Goal: Information Seeking & Learning: Learn about a topic

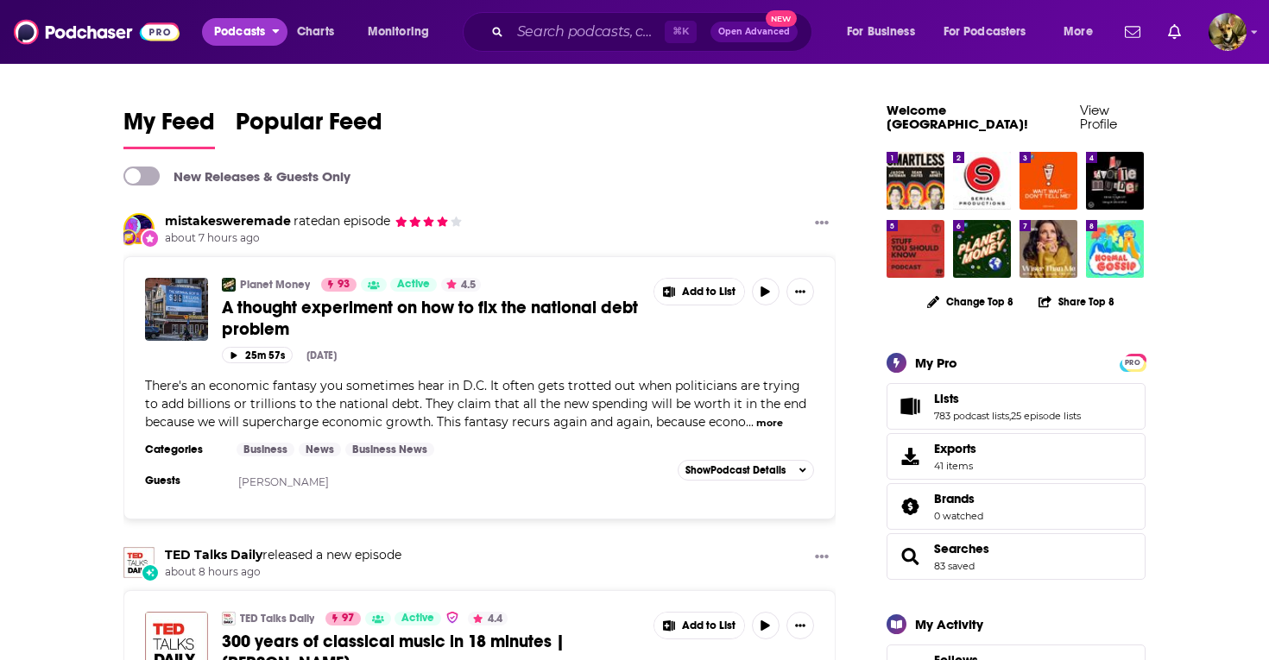
click at [233, 40] on span "Podcasts" at bounding box center [239, 32] width 51 height 24
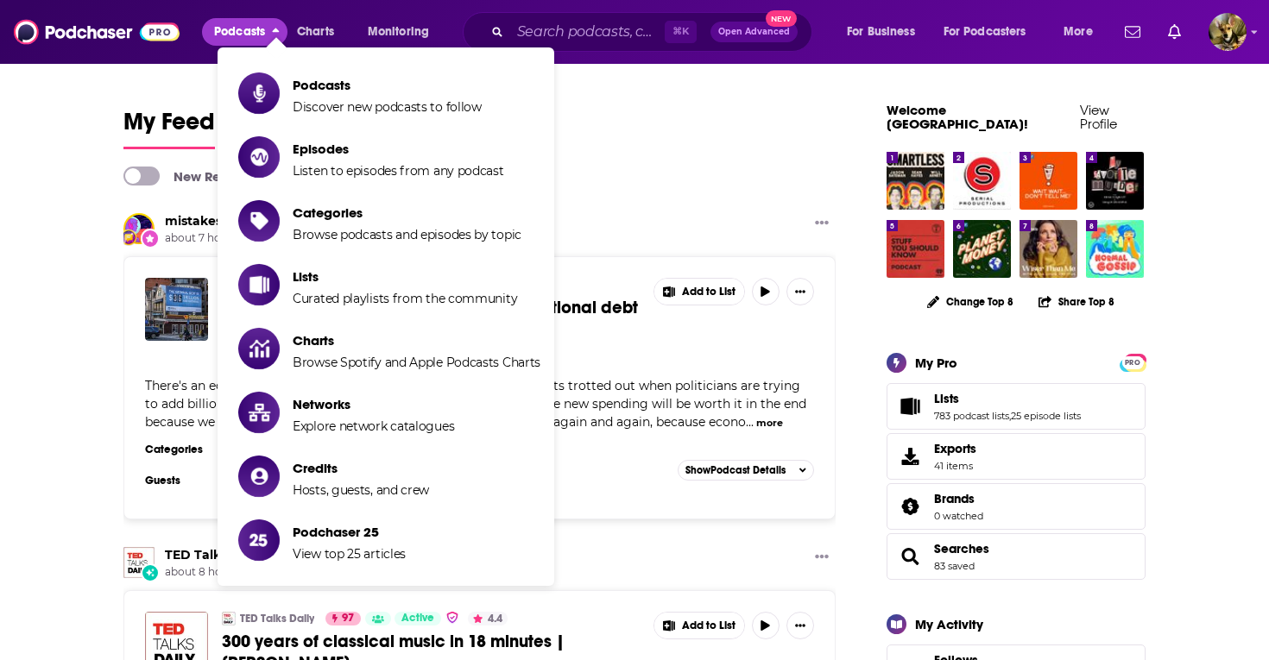
click at [233, 40] on span "Podcasts" at bounding box center [239, 32] width 51 height 24
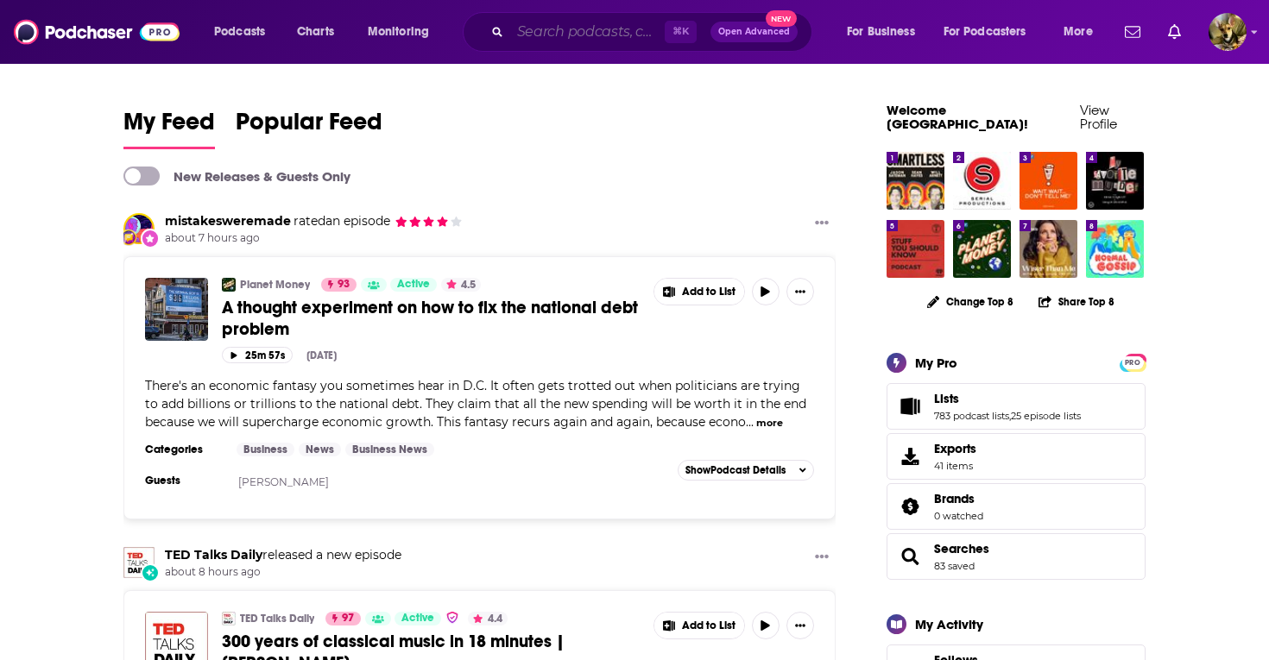
click at [587, 32] on input "Search podcasts, credits, & more..." at bounding box center [587, 32] width 154 height 28
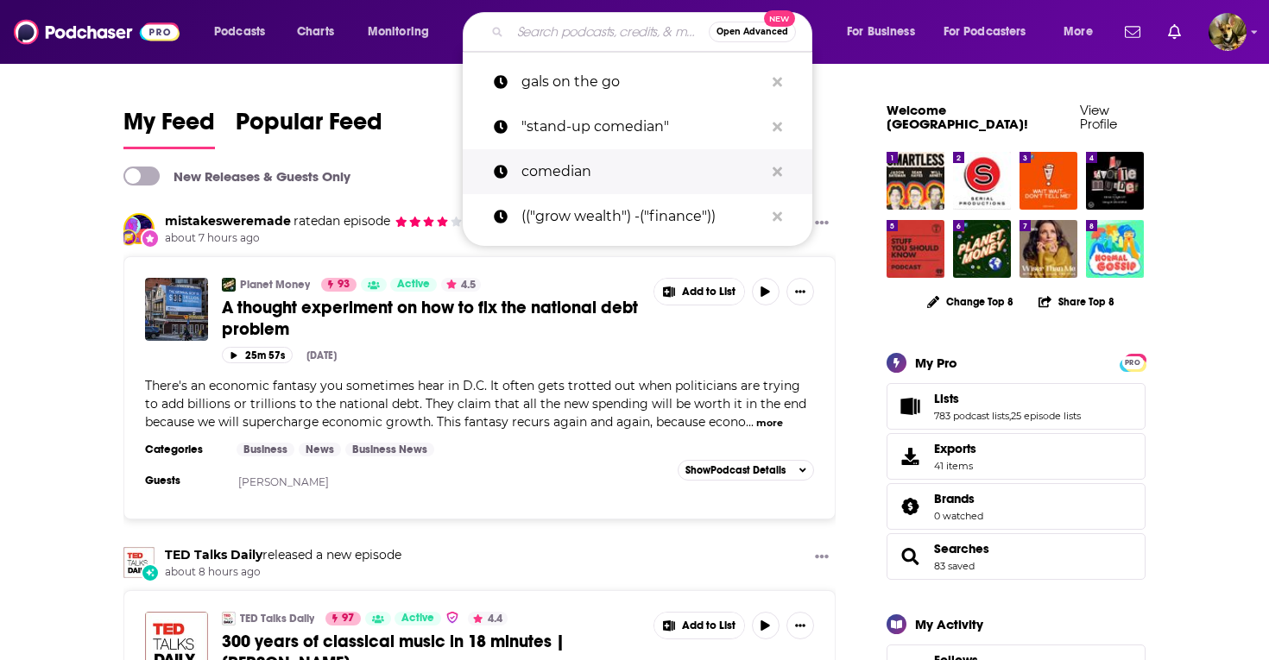
click at [577, 165] on p "comedian" at bounding box center [642, 171] width 243 height 45
type input "comedian"
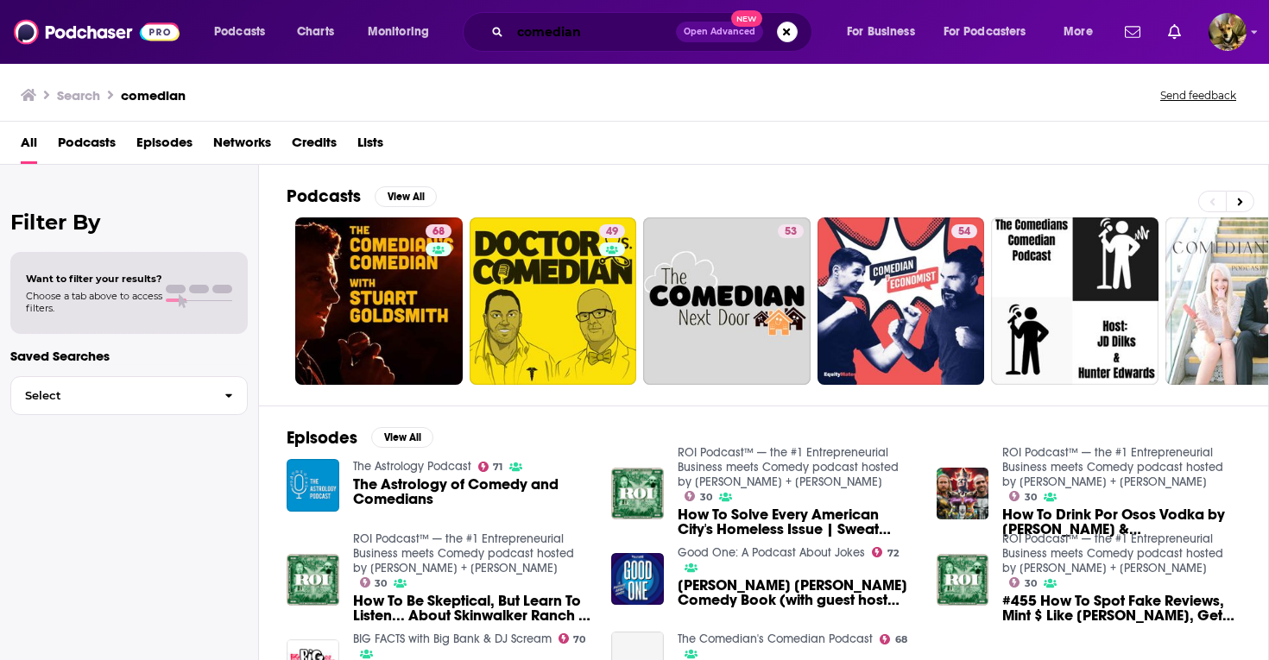
click at [610, 29] on input "comedian" at bounding box center [593, 32] width 166 height 28
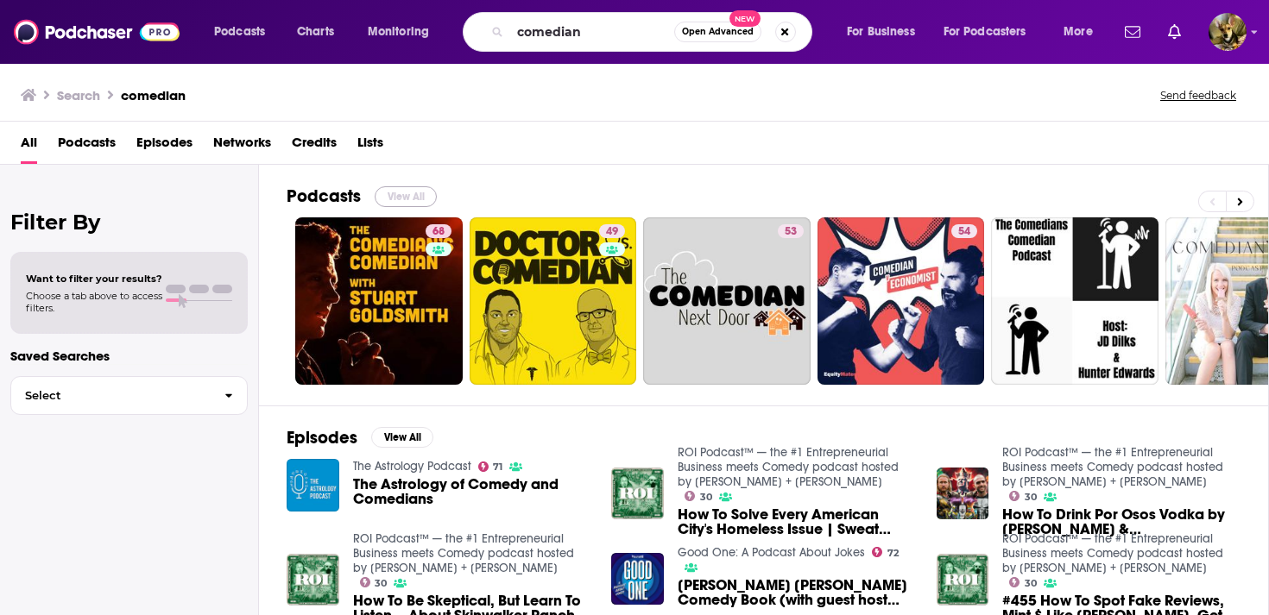
click at [398, 192] on button "View All" at bounding box center [406, 196] width 62 height 21
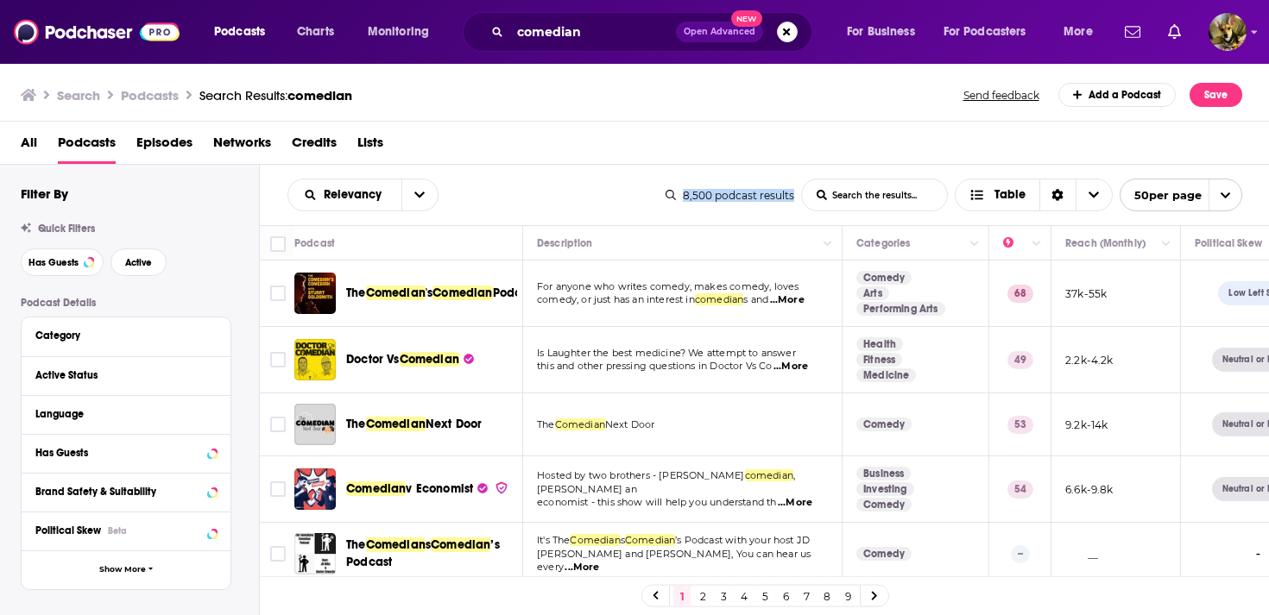
drag, startPoint x: 680, startPoint y: 196, endPoint x: 788, endPoint y: 206, distance: 108.4
click at [788, 206] on div "8,500 podcast results List Search Input Search the results... Table 50 per page" at bounding box center [953, 195] width 576 height 33
click at [549, 185] on div "Relevancy List Search Input Search the results... Table" at bounding box center [476, 195] width 378 height 33
click at [421, 194] on icon "open menu" at bounding box center [419, 195] width 10 height 6
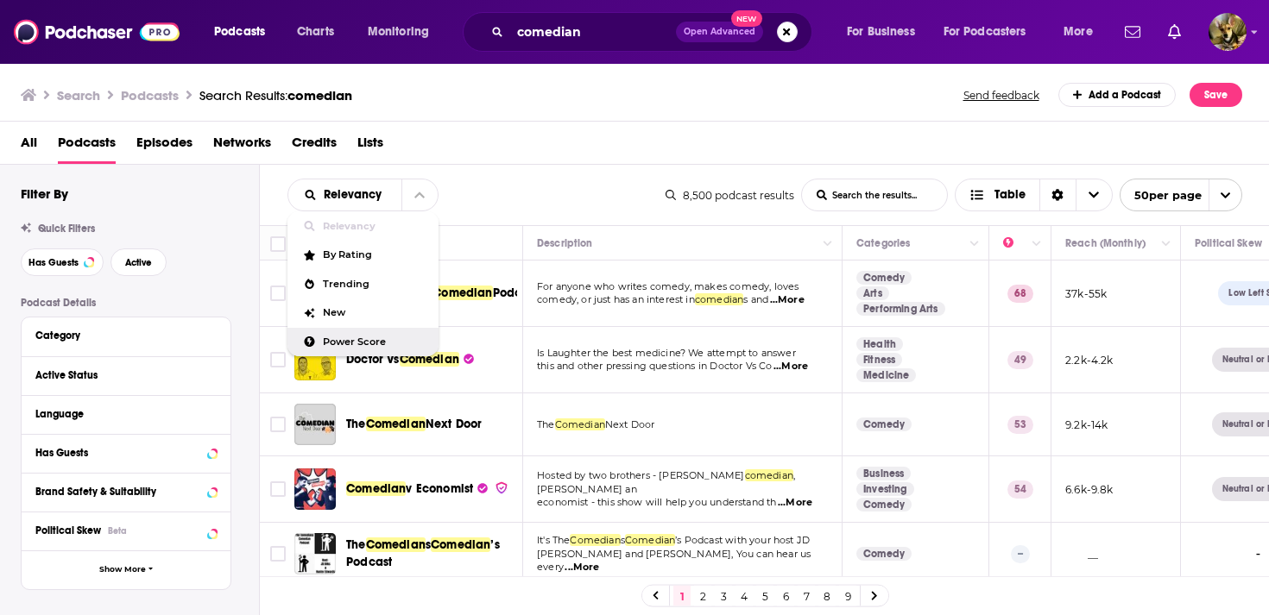
click at [367, 341] on span "Power Score" at bounding box center [374, 341] width 102 height 9
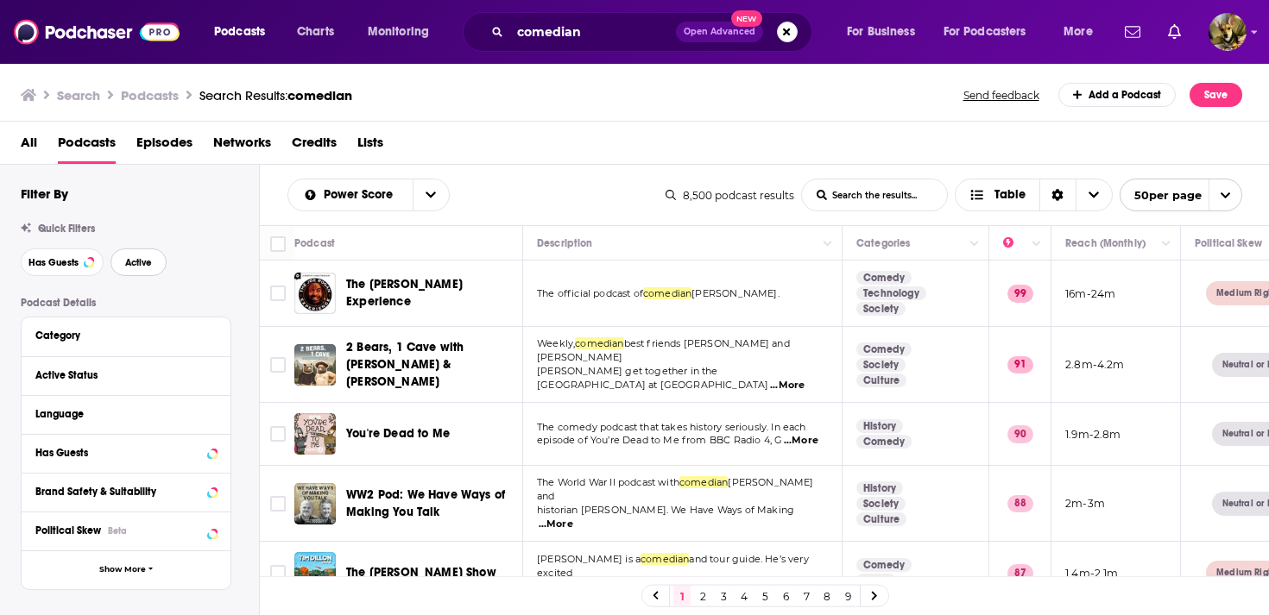
click at [138, 265] on span "Active" at bounding box center [138, 262] width 27 height 9
click at [55, 269] on button "Has Guests" at bounding box center [62, 263] width 83 height 28
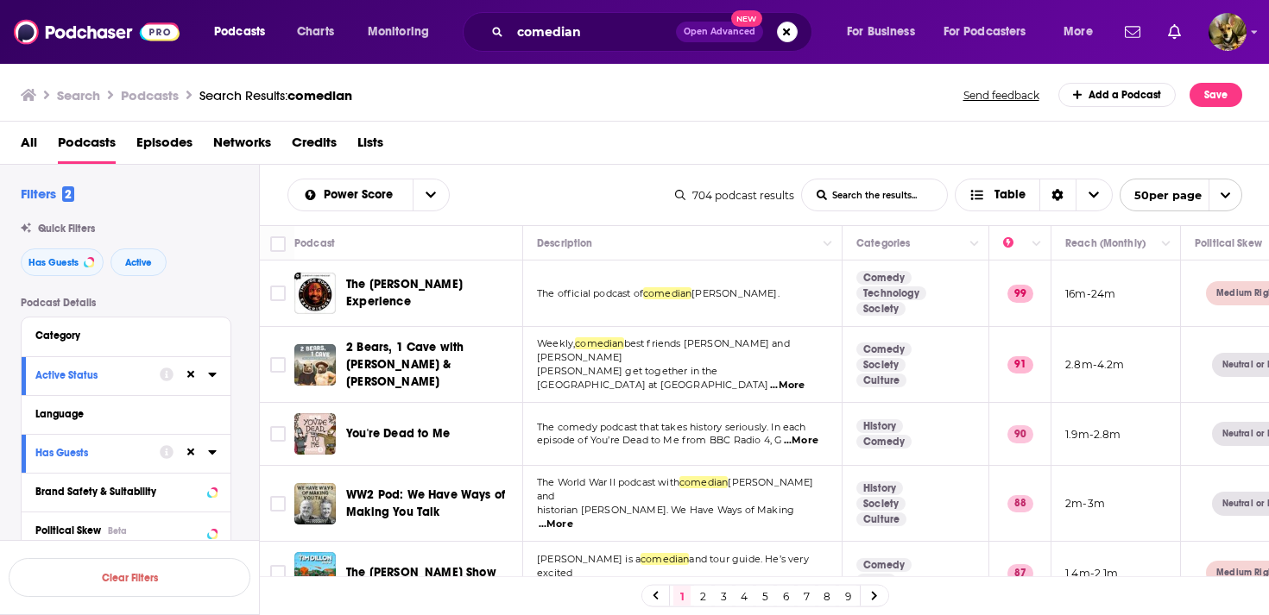
click at [1225, 199] on icon "open menu" at bounding box center [1224, 195] width 11 height 11
click at [1167, 285] on button "100 per page" at bounding box center [1180, 282] width 121 height 27
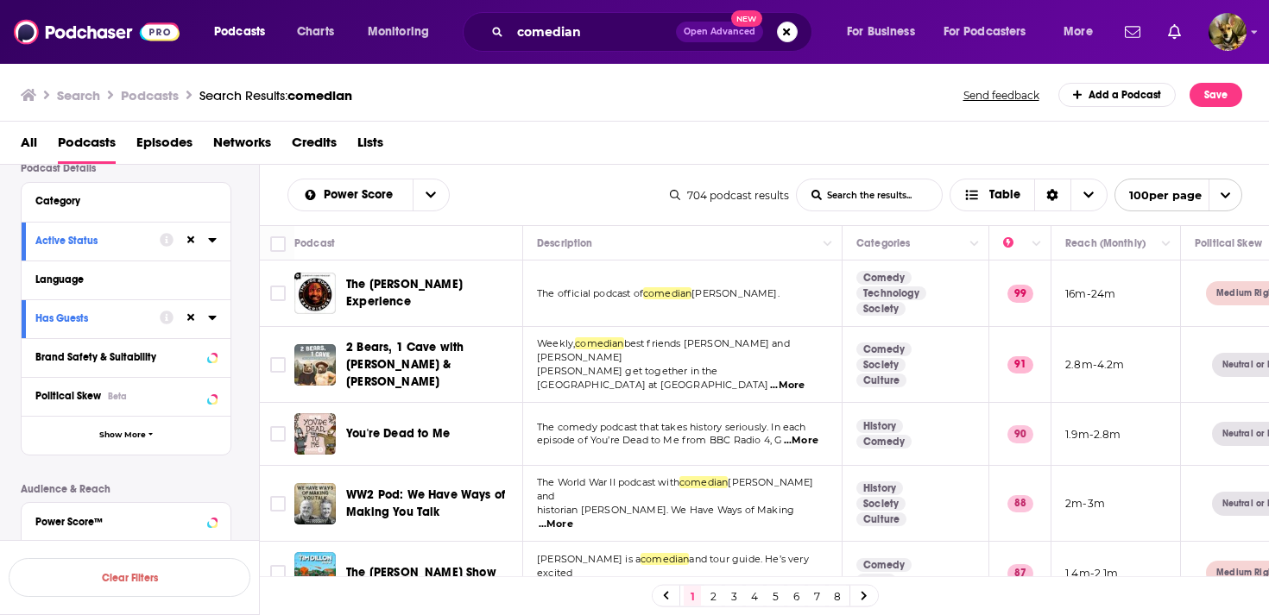
scroll to position [169, 0]
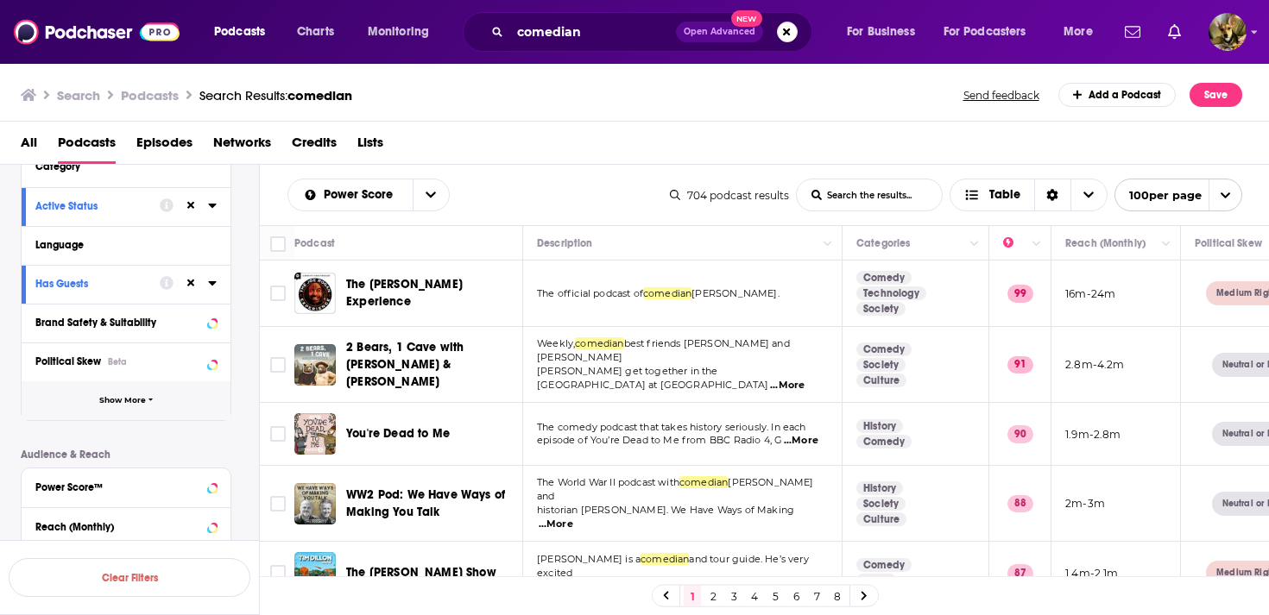
click at [150, 394] on button "Show More" at bounding box center [126, 400] width 209 height 39
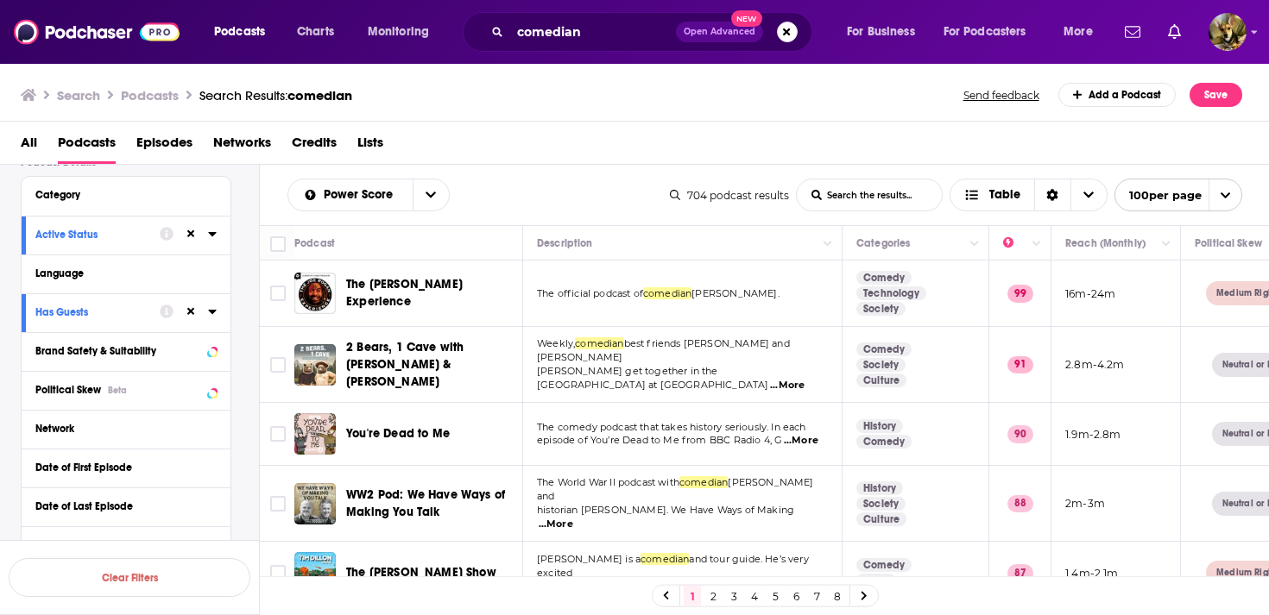
scroll to position [0, 0]
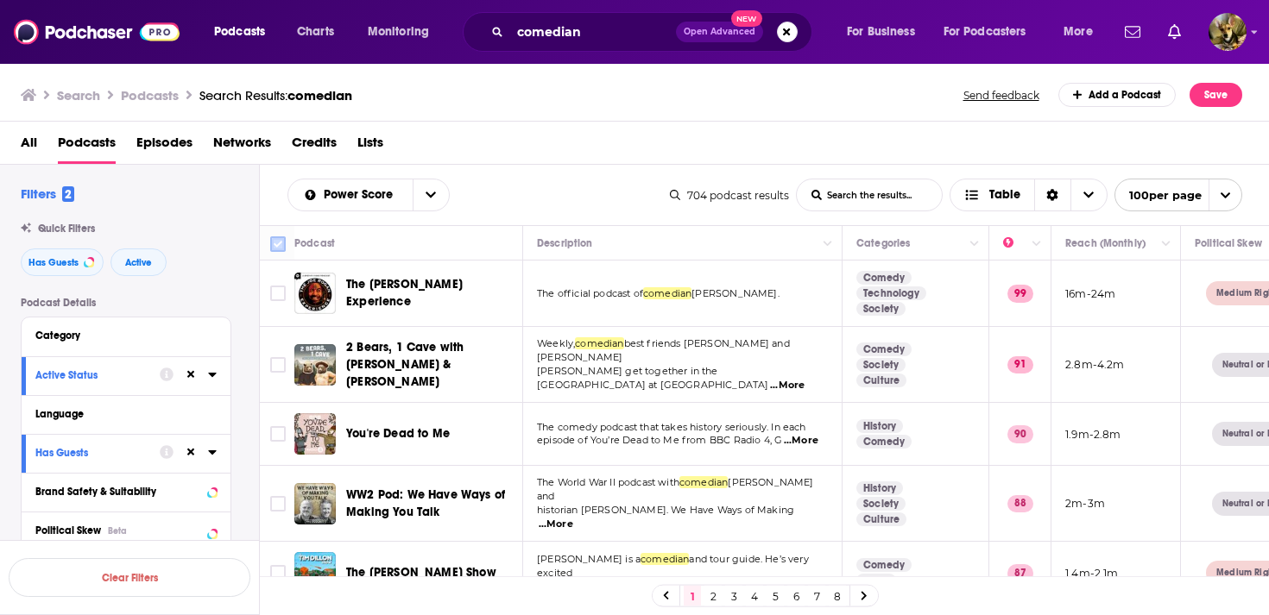
click at [276, 241] on input "Toggle select all" at bounding box center [278, 244] width 16 height 16
checkbox input "true"
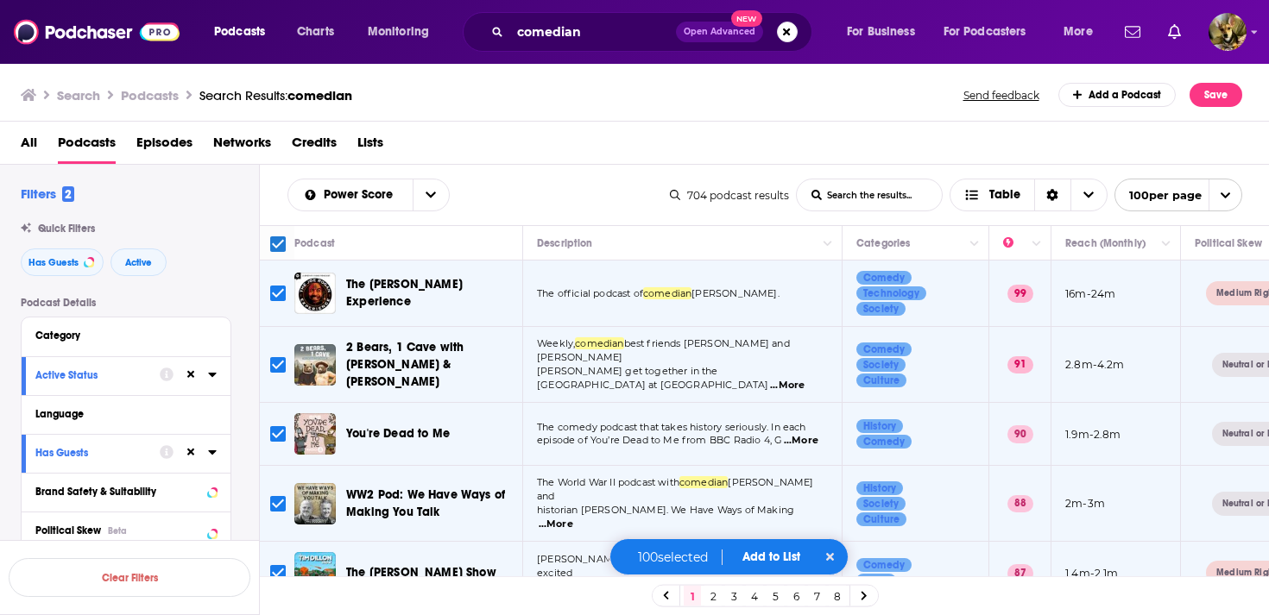
click at [773, 556] on button "Add to List" at bounding box center [770, 557] width 85 height 15
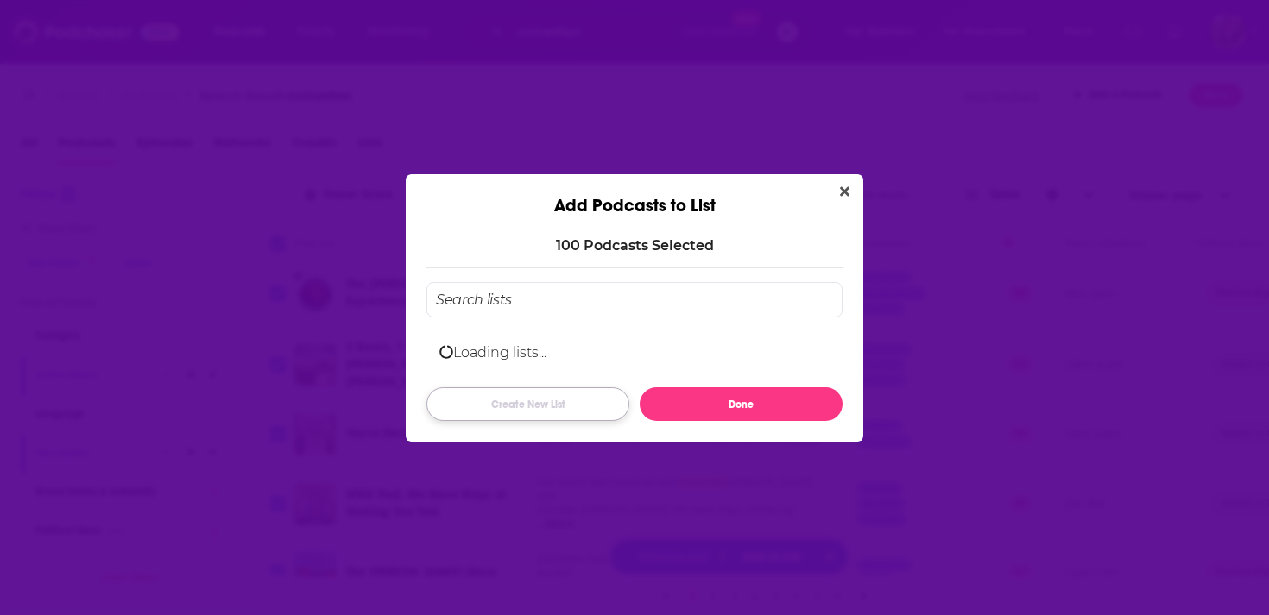
click at [520, 408] on button "Create New List" at bounding box center [527, 404] width 203 height 34
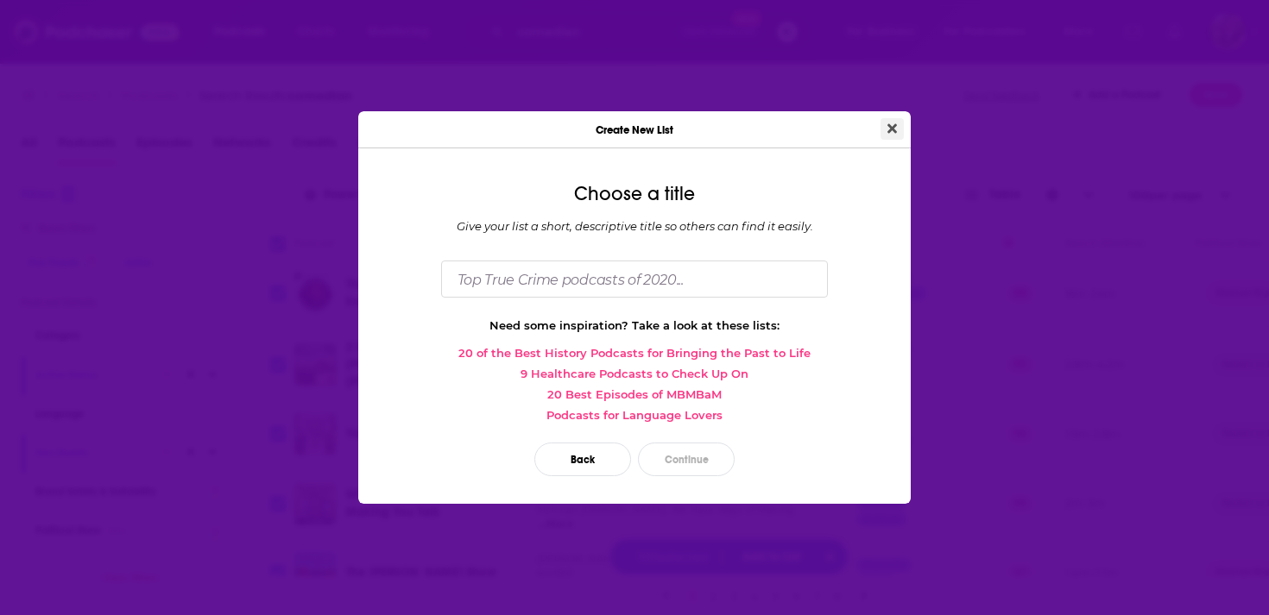
click at [891, 123] on icon "Close" at bounding box center [891, 129] width 9 height 14
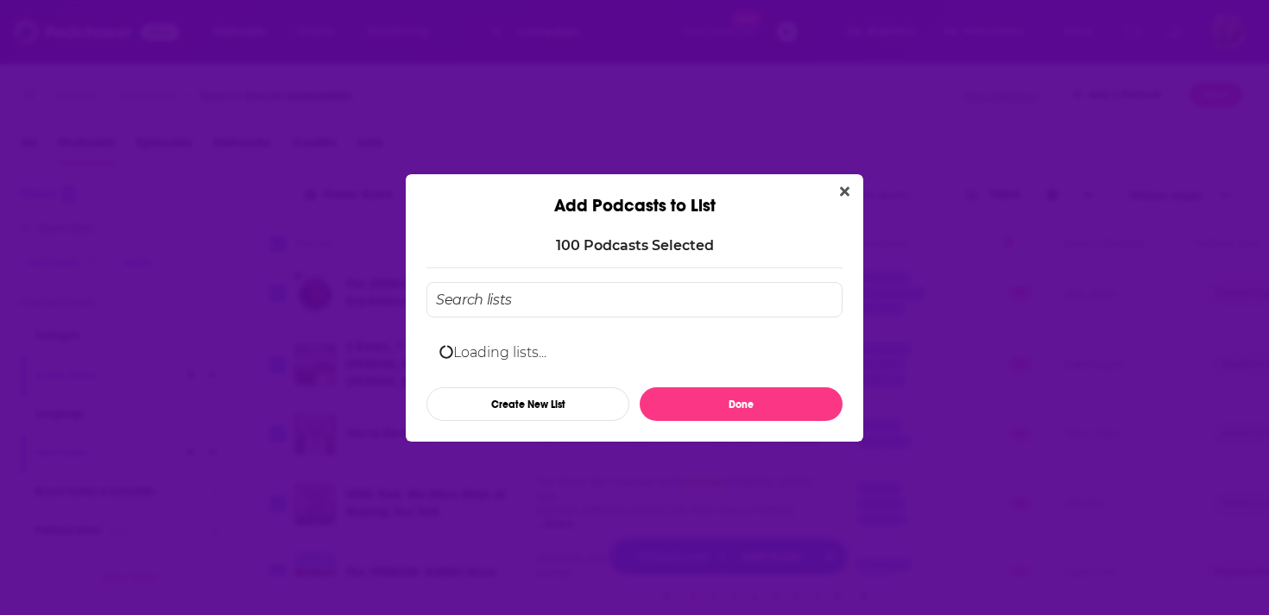
click at [520, 35] on div "Add Podcasts to List 100 Podcast s Selected Loading lists... Create New List Do…" at bounding box center [634, 307] width 1269 height 615
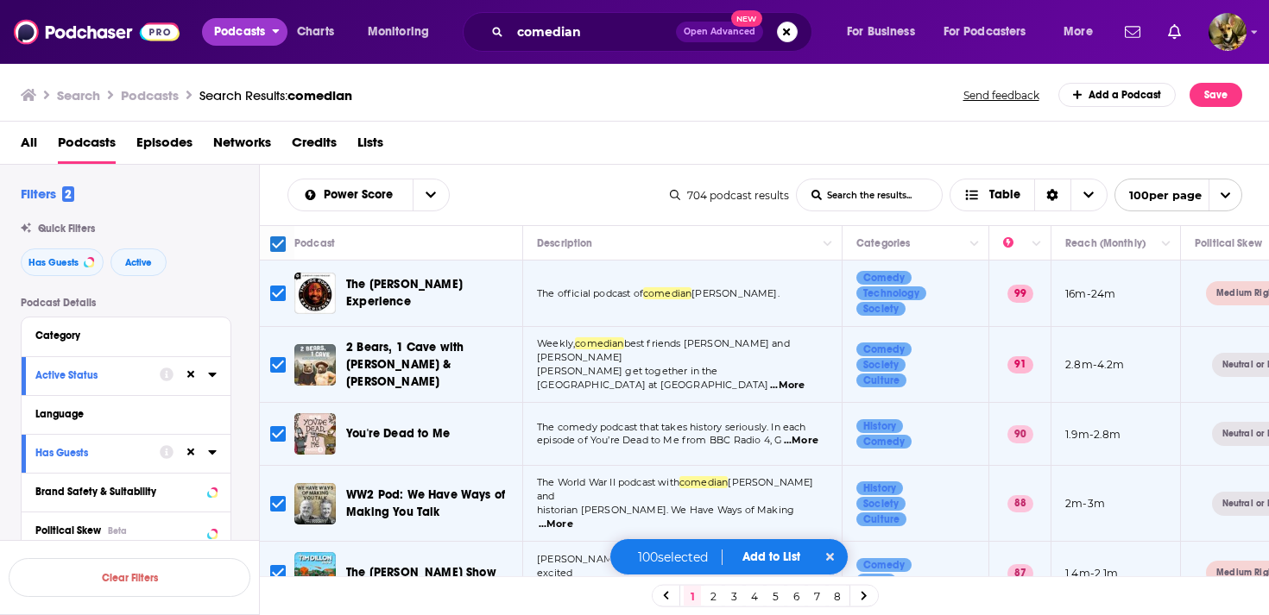
click at [261, 34] on span "Podcasts" at bounding box center [239, 32] width 51 height 24
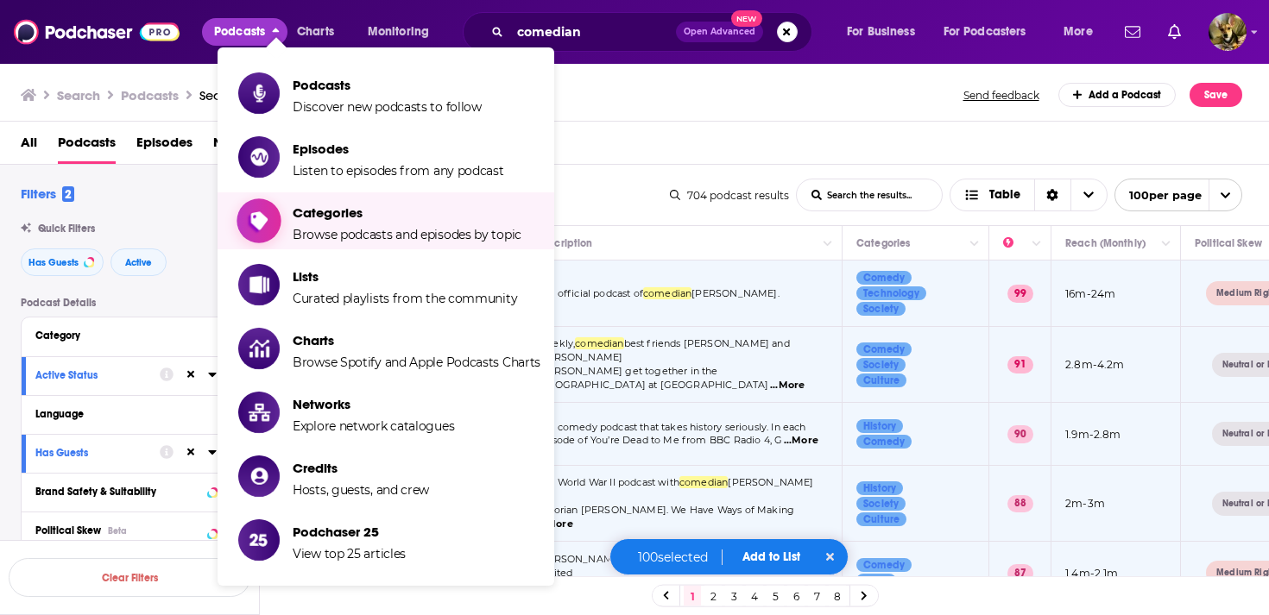
click at [351, 227] on span "Browse podcasts and episodes by topic" at bounding box center [407, 235] width 229 height 16
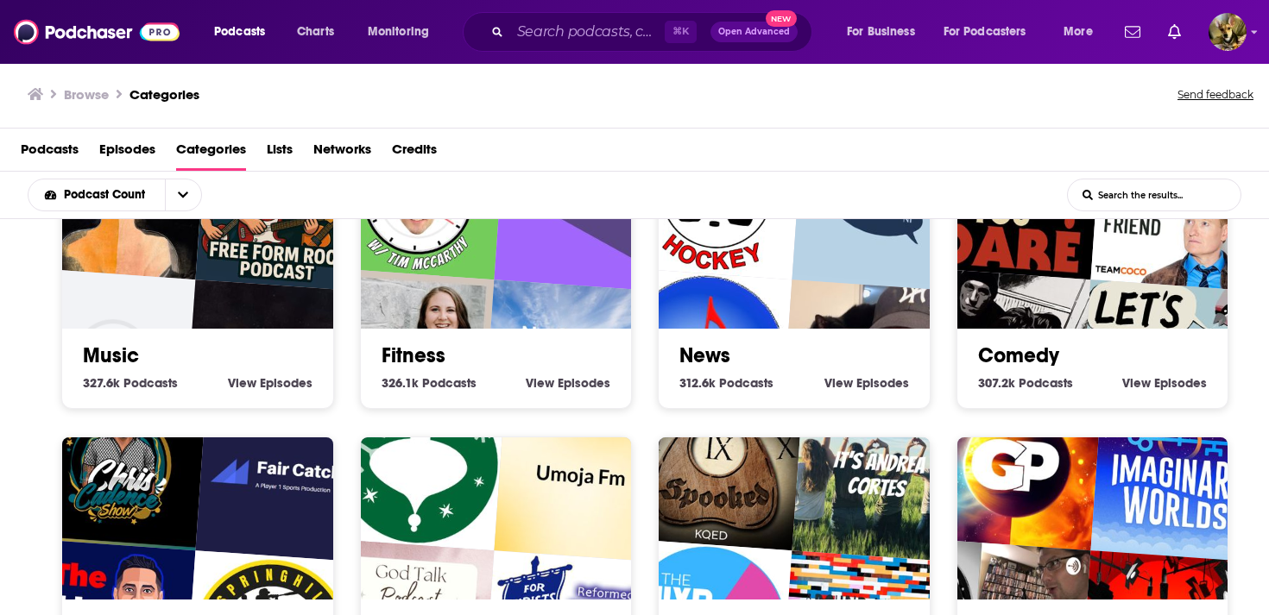
scroll to position [616, 0]
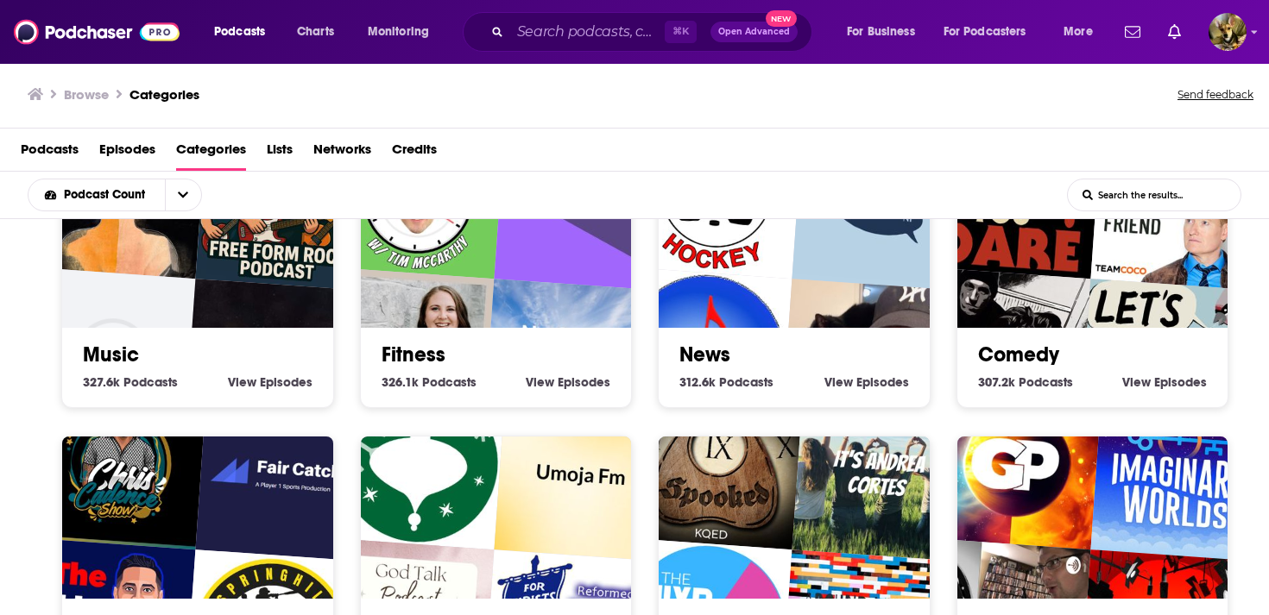
click at [1017, 356] on link "Comedy" at bounding box center [1018, 355] width 81 height 26
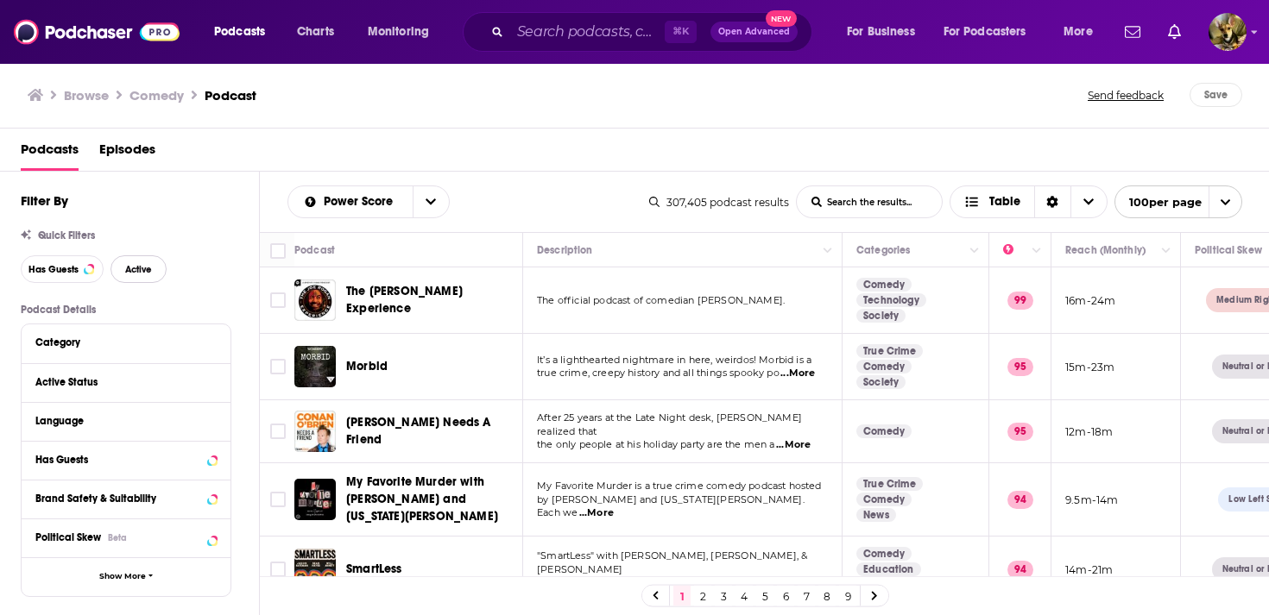
click at [130, 274] on span "Active" at bounding box center [138, 269] width 27 height 9
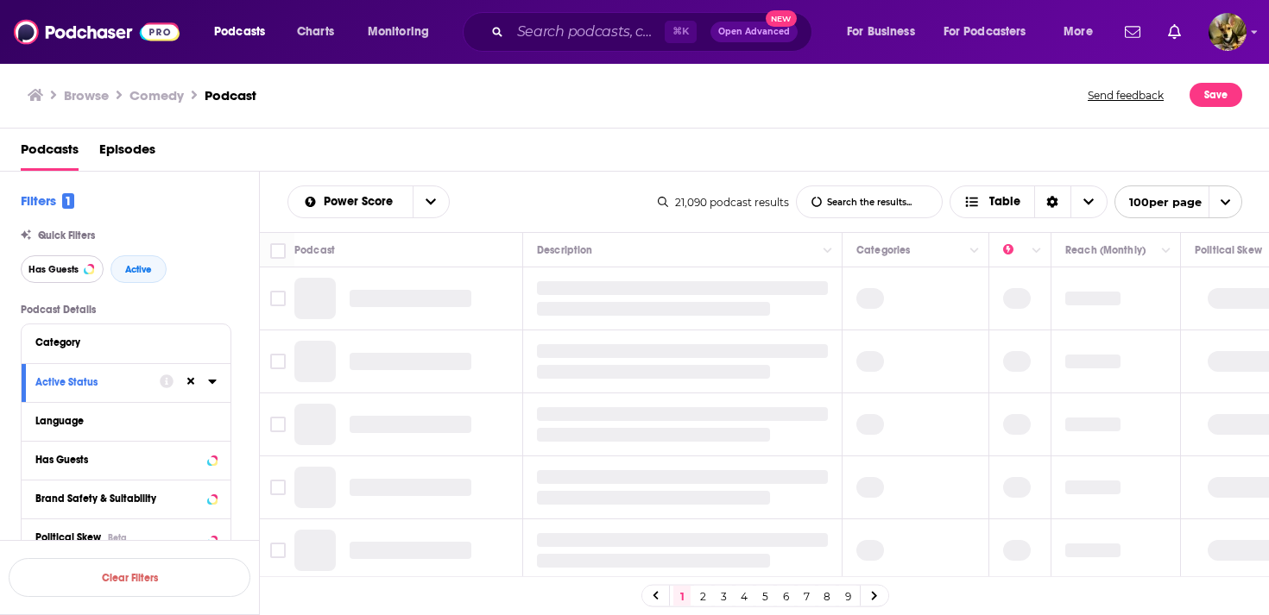
click at [47, 274] on span "Has Guests" at bounding box center [53, 269] width 50 height 9
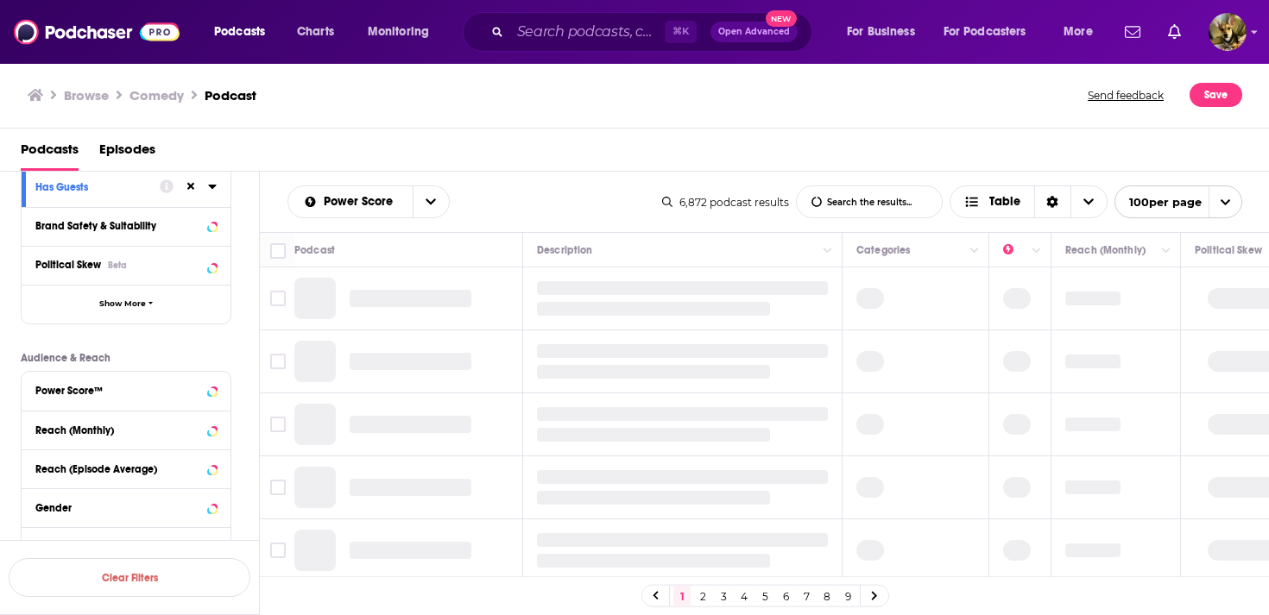
scroll to position [276, 0]
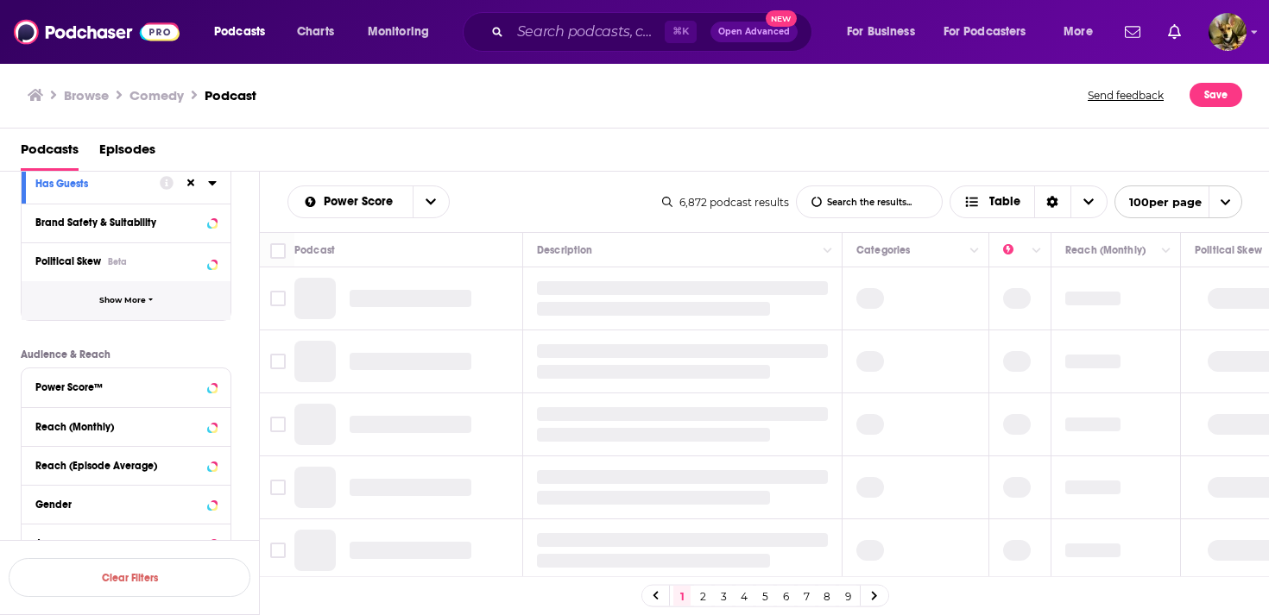
click at [150, 310] on button "Show More" at bounding box center [126, 300] width 209 height 39
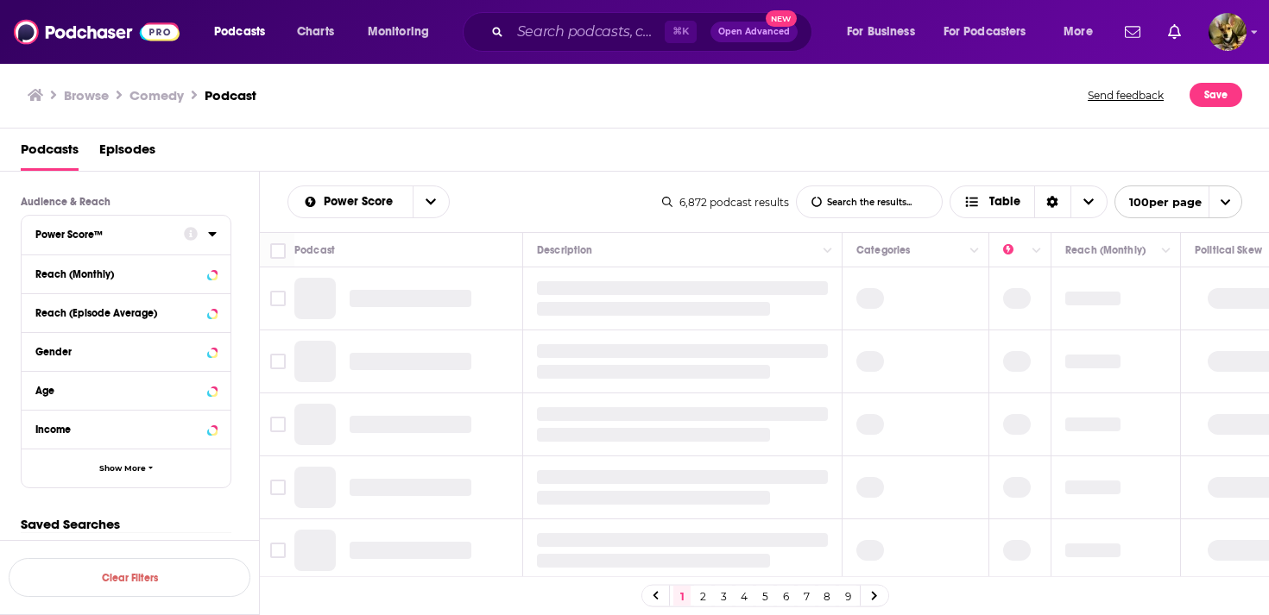
scroll to position [780, 0]
click at [111, 473] on button "Show More" at bounding box center [126, 468] width 209 height 39
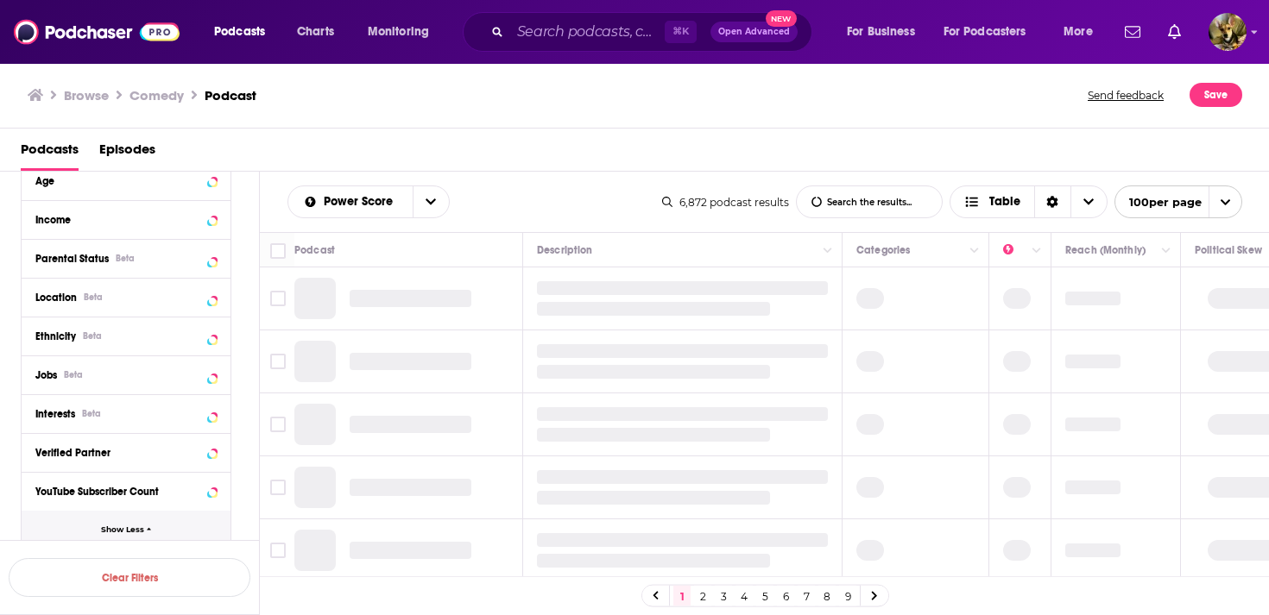
scroll to position [1052, 0]
